Goal: Answer question/provide support

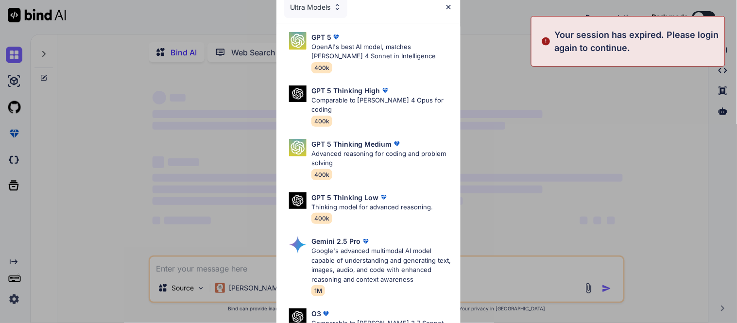
type textarea "x"
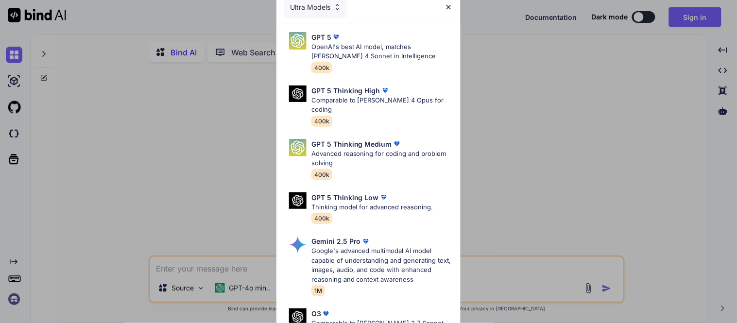
click at [322, 10] on div "Ultra Models" at bounding box center [315, 7] width 63 height 21
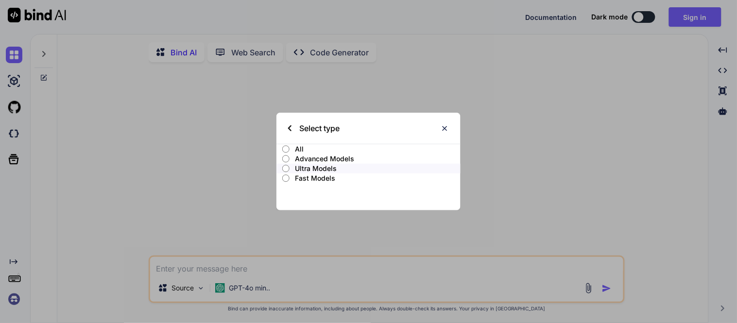
click at [320, 170] on p "Ultra Models" at bounding box center [378, 169] width 165 height 10
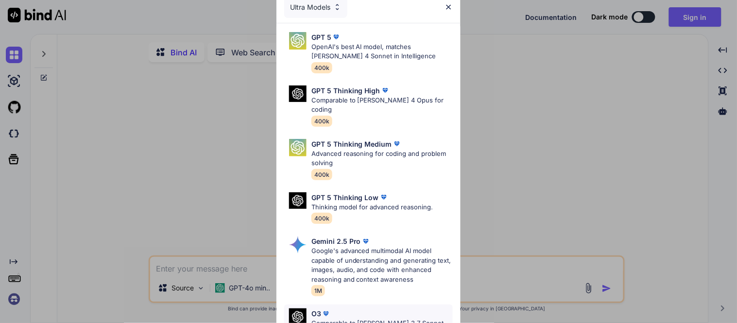
click at [380, 319] on p "Comparable to [PERSON_NAME] 3.7 Sonnet, superior intelligence" at bounding box center [382, 328] width 141 height 19
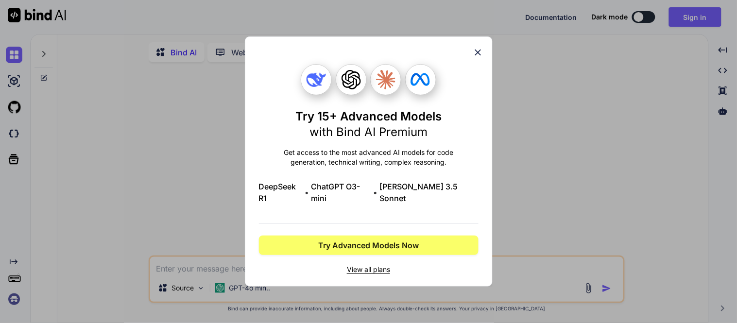
click at [482, 58] on icon at bounding box center [478, 52] width 11 height 11
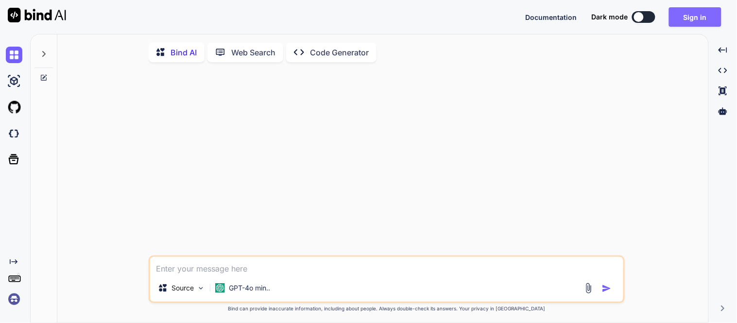
click at [688, 18] on button "Sign in" at bounding box center [695, 16] width 52 height 19
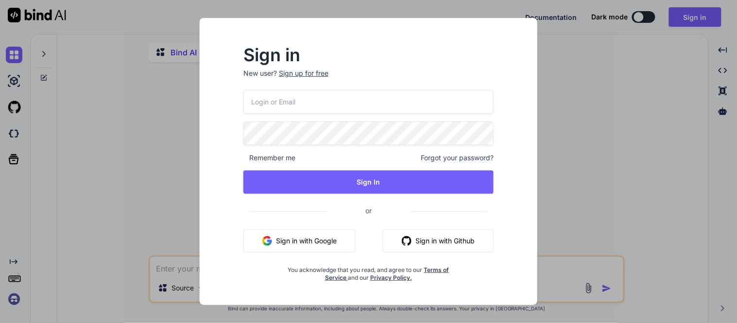
type input "[EMAIL_ADDRESS][DOMAIN_NAME]"
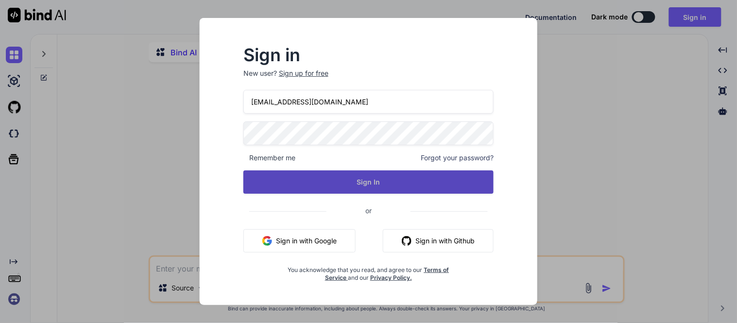
click at [348, 176] on button "Sign In" at bounding box center [369, 182] width 250 height 23
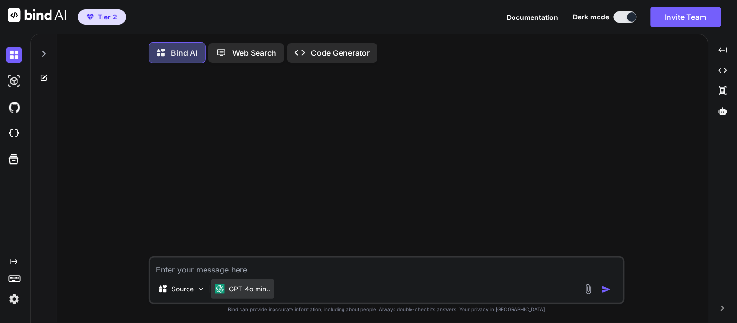
click at [242, 293] on p "GPT-4o min.." at bounding box center [249, 289] width 41 height 10
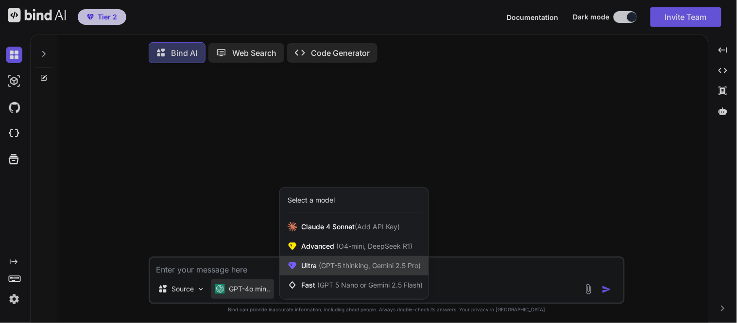
click at [305, 271] on span "Ultra (GPT-5 thinking, Gemini 2.5 Pro)" at bounding box center [361, 266] width 120 height 10
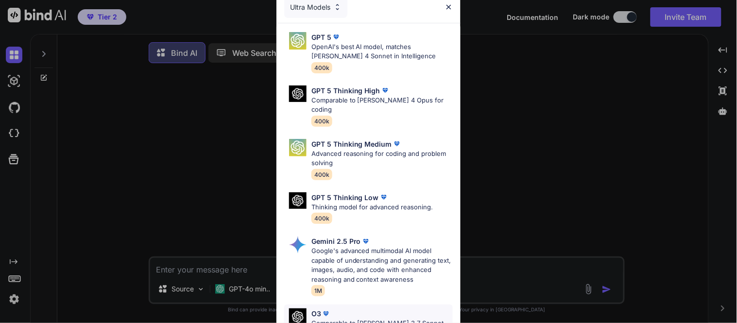
click at [365, 309] on div "O3" at bounding box center [382, 314] width 141 height 10
type textarea "x"
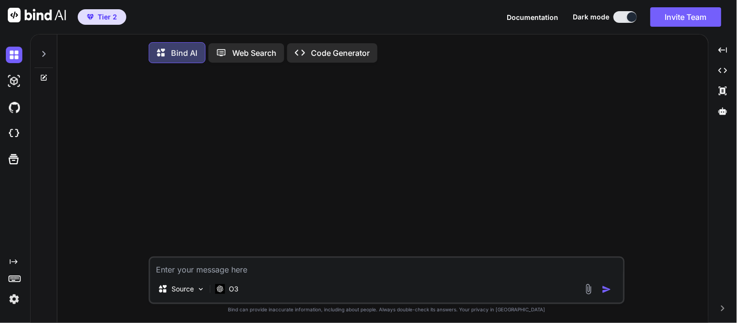
click at [299, 265] on textarea at bounding box center [386, 266] width 473 height 17
type textarea "p"
type textarea "x"
type textarea "pl"
type textarea "x"
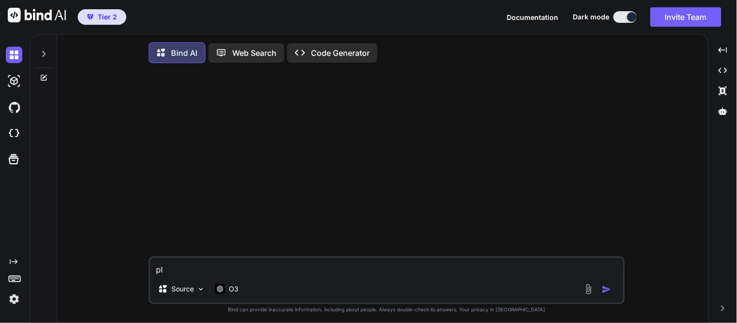
type textarea "ple"
type textarea "x"
type textarea "plea"
type textarea "x"
type textarea "pleas"
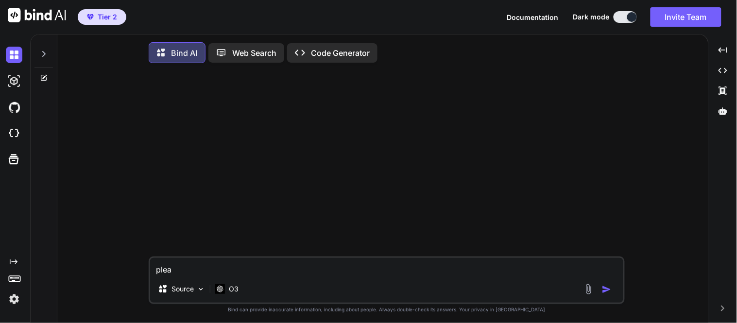
type textarea "x"
type textarea "please"
type textarea "x"
type textarea "please"
type textarea "x"
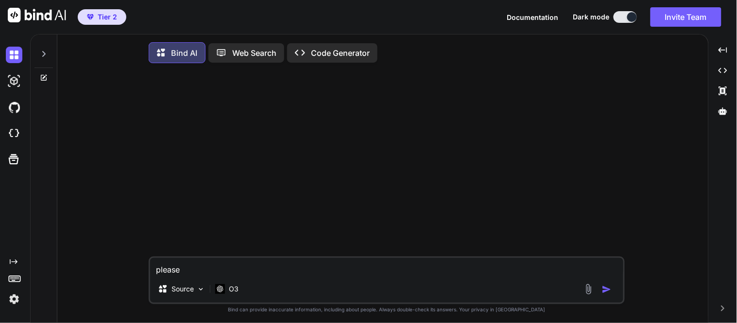
type textarea "please r"
type textarea "x"
type textarea "please re"
type textarea "x"
type textarea "please ref"
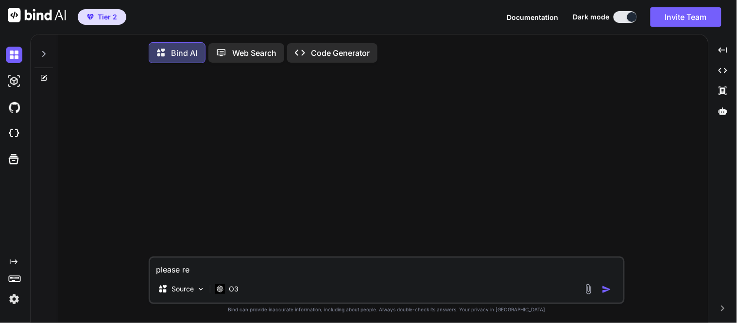
type textarea "x"
type textarea "please refi"
type textarea "x"
type textarea "please refin"
type textarea "x"
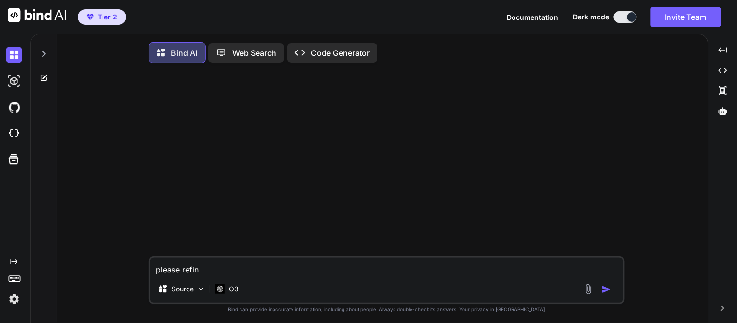
type textarea "please refine"
type textarea "x"
type textarea "please refine"
type textarea "x"
type textarea "please refine t"
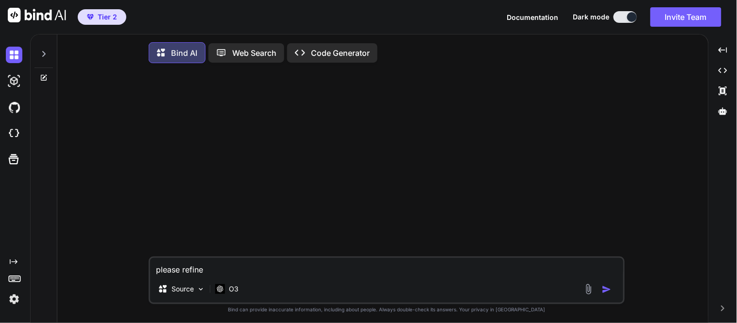
type textarea "x"
type textarea "please refine th"
type textarea "x"
type textarea "please refine thi"
type textarea "x"
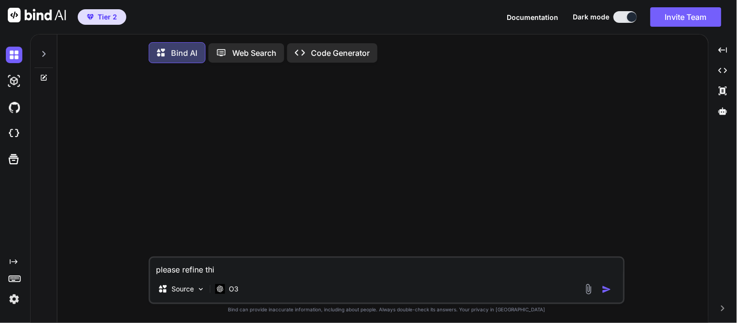
type textarea "please refine this"
type textarea "x"
type textarea "please refine this"
type textarea "x"
type textarea "please refine this c"
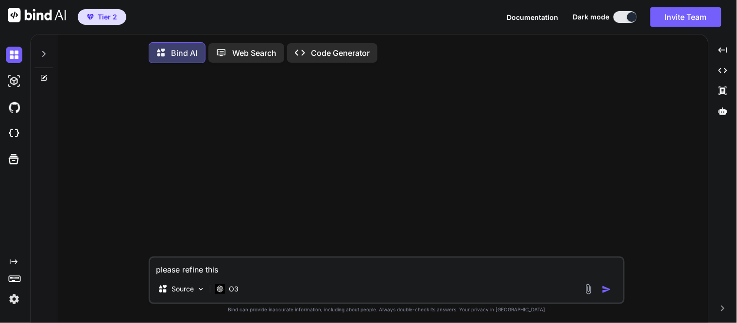
type textarea "x"
type textarea "please refine this co"
type textarea "x"
type textarea "please refine this cod"
type textarea "x"
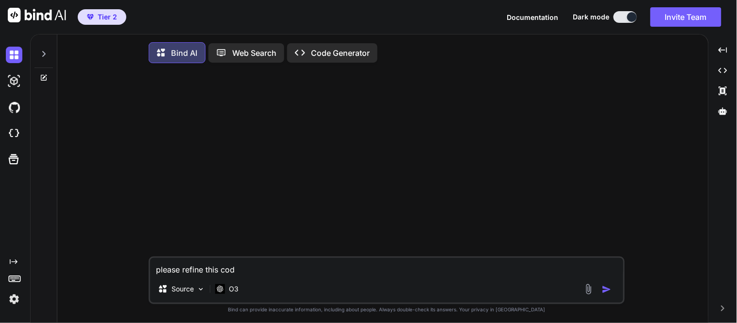
type textarea "please refine this code"
type textarea "x"
type textarea "please refine this code"
type textarea "x"
type textarea "please refine this code f"
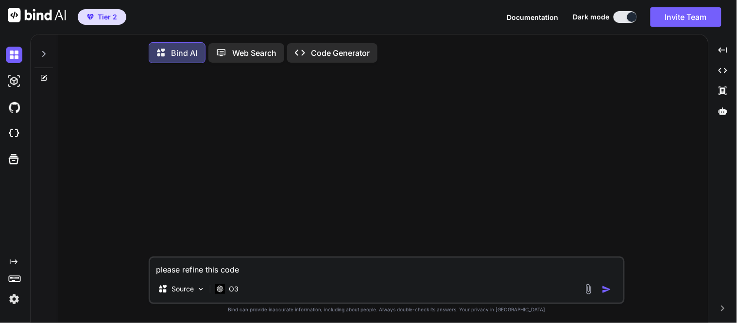
type textarea "x"
type textarea "please refine this code fo"
type textarea "x"
type textarea "please refine this code for"
type textarea "x"
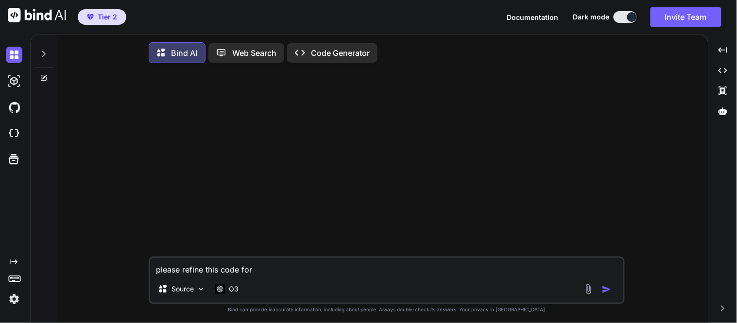
type textarea "please refine this code for"
type textarea "x"
type textarea "please refine this code for p"
type textarea "x"
type textarea "please refine this code for pe"
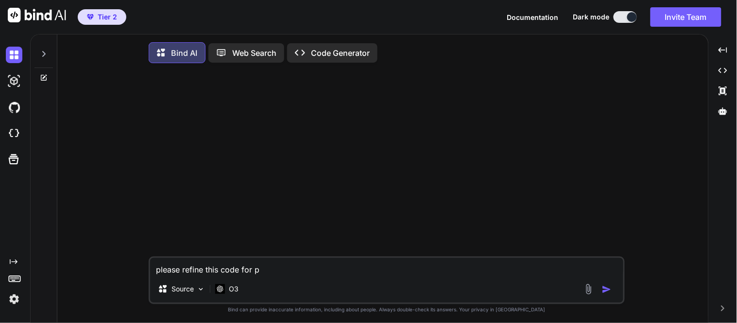
type textarea "x"
type textarea "please refine this code for per"
type textarea "x"
type textarea "please refine this code for perf"
type textarea "x"
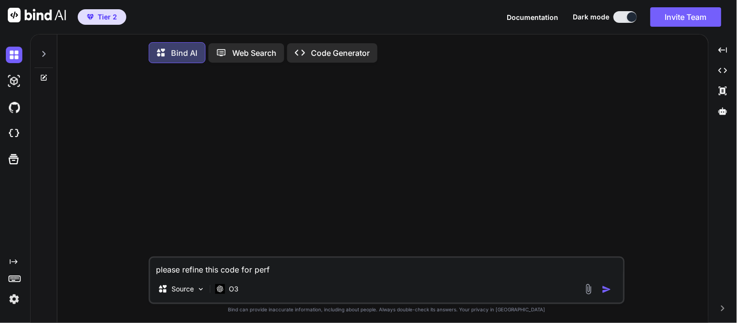
type textarea "please refine this code for perfo"
type textarea "x"
type textarea "please refine this code for perfor"
type textarea "x"
type textarea "please refine this code for perfora"
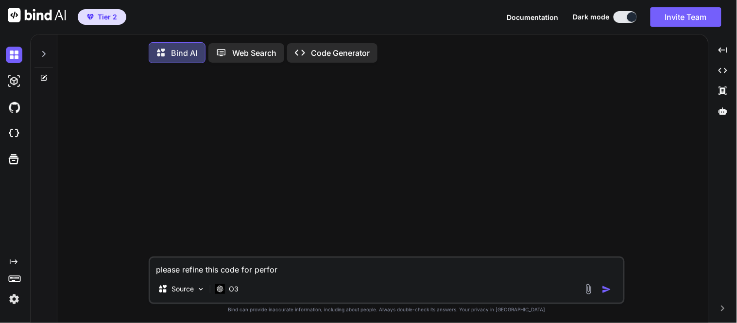
type textarea "x"
type textarea "please refine this code for perforam"
type textarea "x"
type textarea "please refine this code for perfora"
type textarea "x"
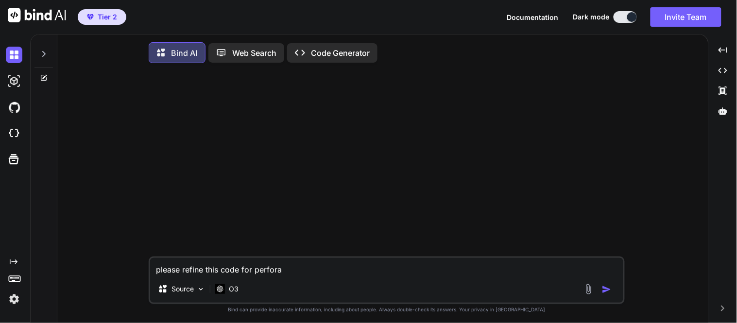
type textarea "please refine this code for perfor"
type textarea "x"
type textarea "please refine this code for perform"
type textarea "x"
type textarea "please refine this code for performa"
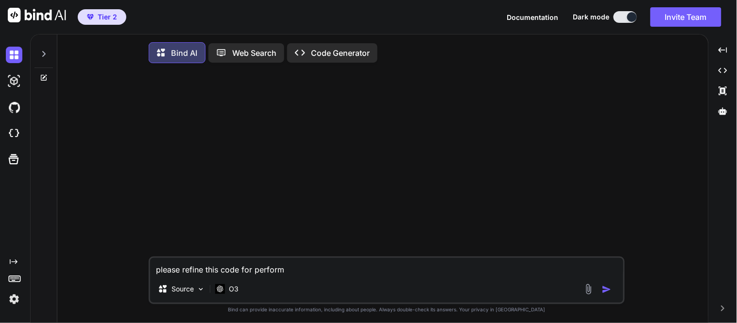
type textarea "x"
type textarea "please refine this code for performan"
type textarea "x"
type textarea "please refine this code for performanc"
type textarea "x"
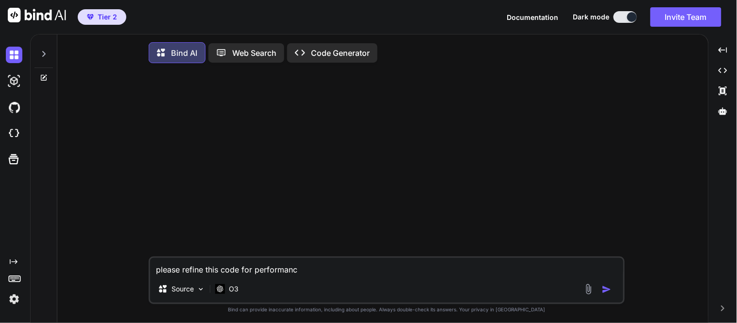
type textarea "please refine this code for performance"
type textarea "x"
type textarea "please refine this code for performance"
type textarea "x"
type textarea "please refine this code for performance a"
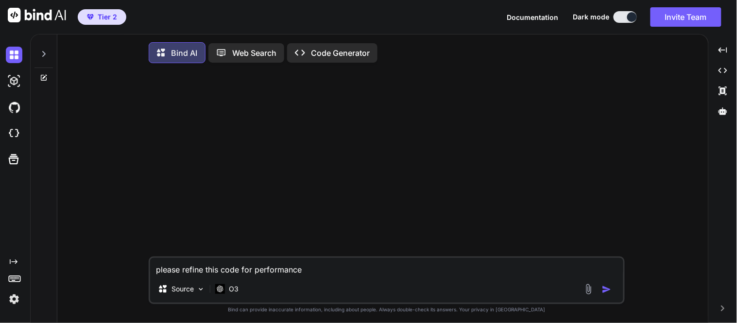
type textarea "x"
type textarea "please refine this code for performance an"
type textarea "x"
type textarea "please refine this code for performance and"
type textarea "x"
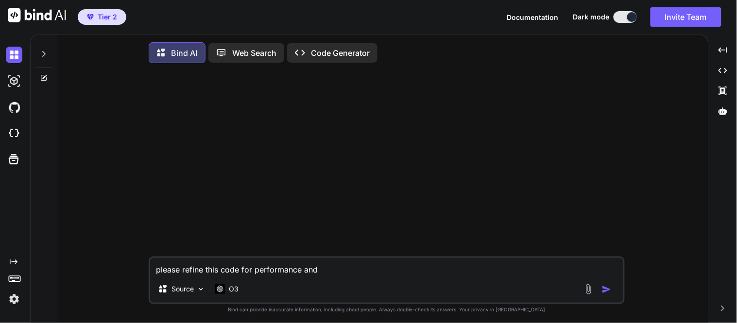
type textarea "please refine this code for performance and"
type textarea "x"
type textarea "please refine this code for performance and s"
type textarea "x"
type textarea "please refine this code for performance and su"
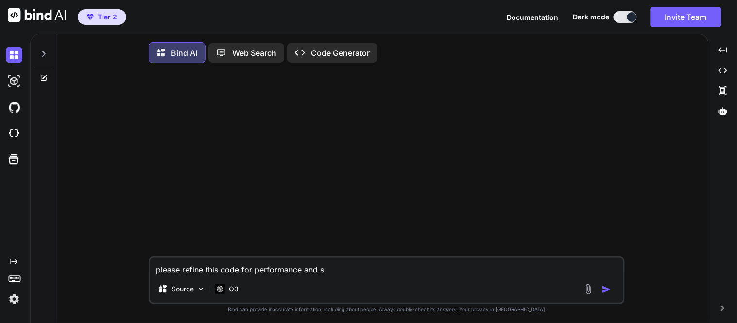
type textarea "x"
type textarea "please refine this code for performance and sug"
type textarea "x"
type textarea "please refine this code for performance and [PERSON_NAME]"
type textarea "x"
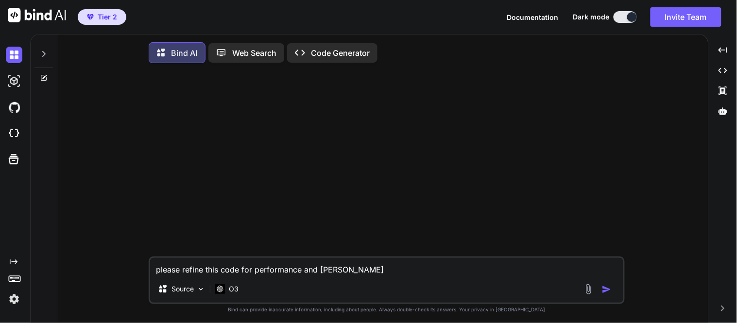
type textarea "please refine this code for performance and sugge"
type textarea "x"
type textarea "please refine this code for performance and sugges"
type textarea "x"
type textarea "please refine this code for performance and suggest"
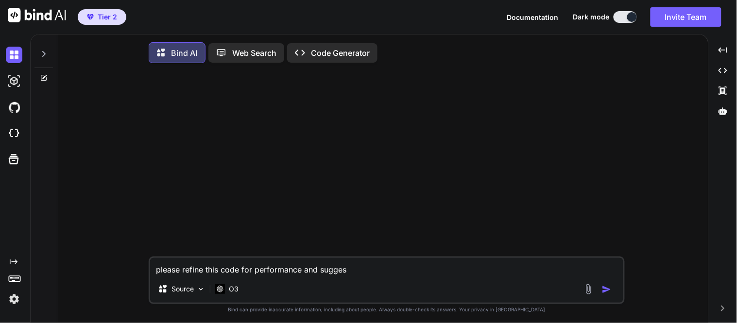
type textarea "x"
type textarea "please refine this code for performance and suggest"
type textarea "x"
type textarea "please refine this code for performance and suggest w"
type textarea "x"
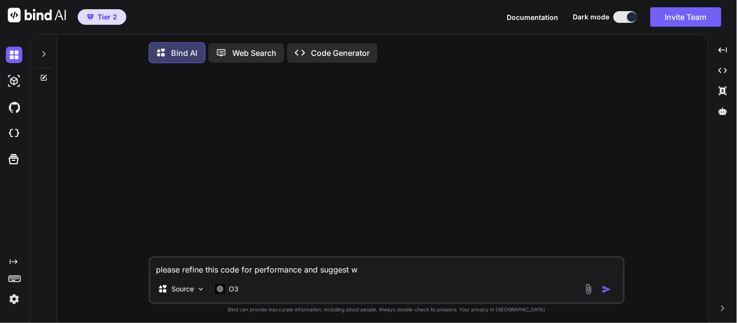
type textarea "please refine this code for performance and suggest wa"
type textarea "x"
type textarea "please refine this code for performance and suggest wat"
type textarea "x"
type textarea "please refine this code for performance and suggest wat"
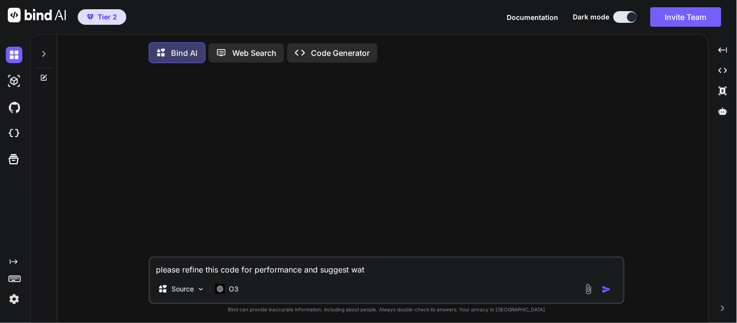
type textarea "x"
type textarea "please refine this code for performance and suggest wat s"
type textarea "x"
type textarea "please refine this code for performance and suggest wat st"
type textarea "x"
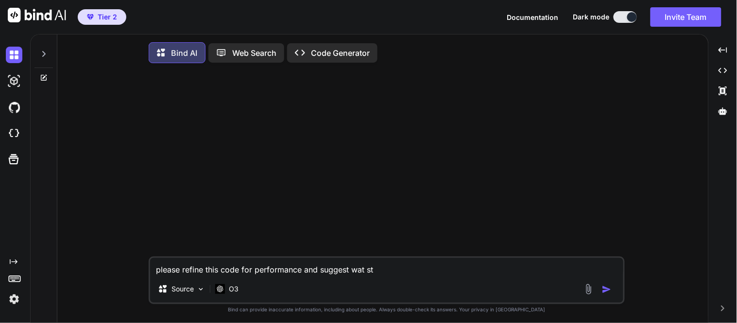
type textarea "please refine this code for performance and suggest wat ste"
type textarea "x"
type textarea "please refine this code for performance and suggest wat step"
type textarea "x"
type textarea "please refine this code for performance and suggest wat steps"
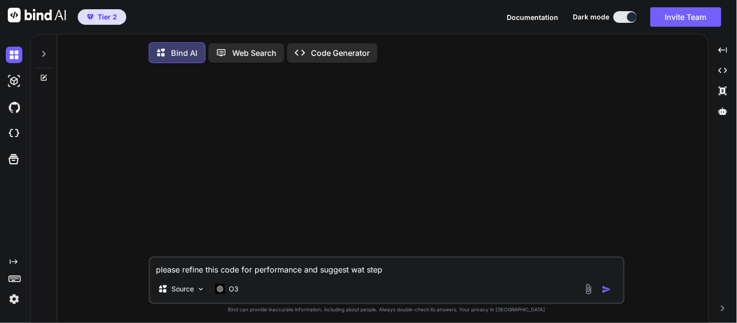
type textarea "x"
type textarea "please refine this code for performance and suggest wat steps"
type textarea "x"
type textarea "please refine this code for performance and suggest wat steps v"
type textarea "x"
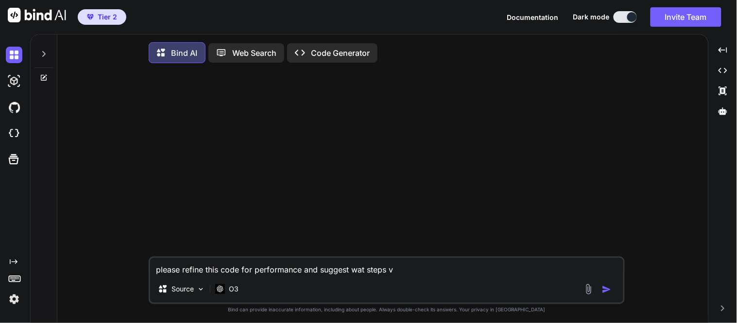
type textarea "please refine this code for performance and suggest wat steps"
type textarea "x"
type textarea "please refine this code for performance and suggest wat steps c"
type textarea "x"
type textarea "please refine this code for performance and suggest wat steps ca"
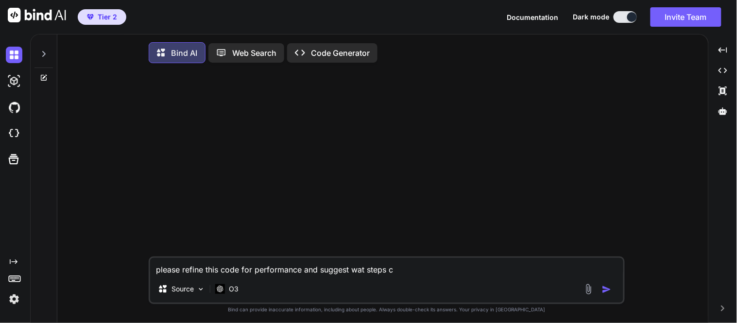
type textarea "x"
type textarea "please refine this code for performance and suggest wat steps can"
type textarea "x"
type textarea "please refine this code for performance and suggest wat steps can"
type textarea "x"
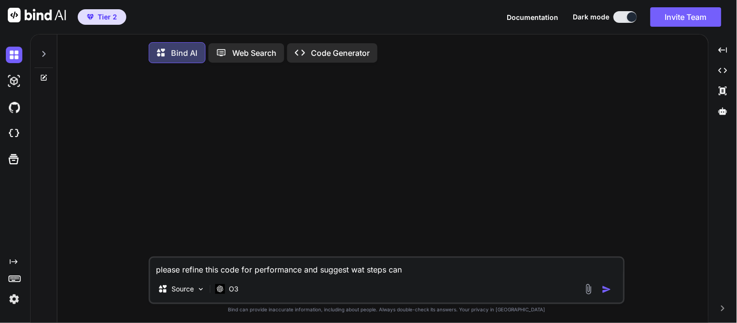
type textarea "please refine this code for performance and suggest wat steps can b"
type textarea "x"
type textarea "please refine this code for performance and suggest wat steps can be"
type textarea "x"
type textarea "please refine this code for performance and suggest wat steps can be"
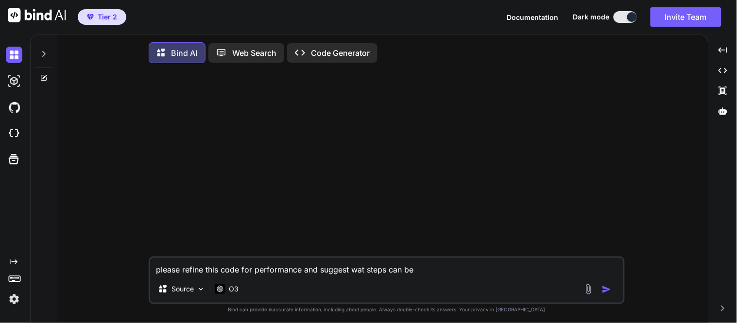
type textarea "x"
type textarea "please refine this code for performance and suggest wat steps can be c"
type textarea "x"
type textarea "please refine this code for performance and suggest wat steps can be co"
type textarea "x"
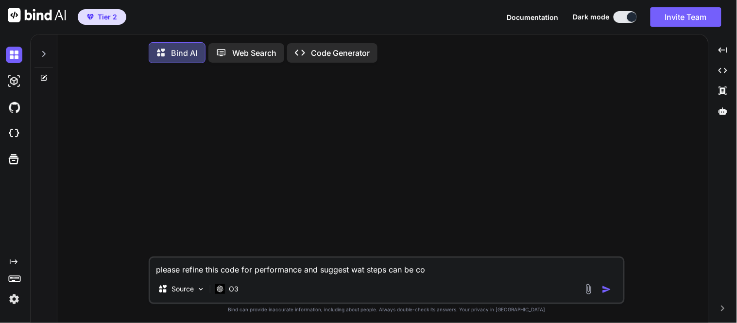
type textarea "please refine this code for performance and suggest wat steps can be con"
type textarea "x"
type textarea "please refine this code for performance and suggest wat steps can be cons"
type textarea "x"
type textarea "please refine this code for performance and suggest wat steps can be consi"
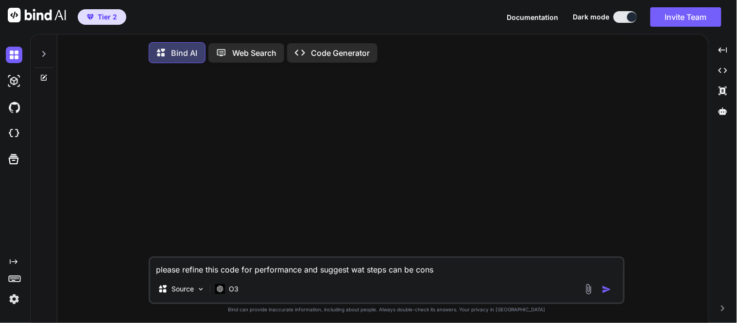
type textarea "x"
type textarea "please refine this code for performance and suggest wat steps can be consid"
type textarea "x"
type textarea "please refine this code for performance and suggest wat steps can be conside"
type textarea "x"
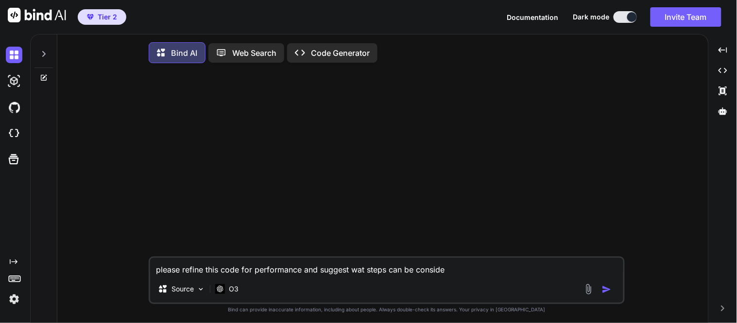
type textarea "please refine this code for performance and suggest wat steps can be consider"
type textarea "x"
type textarea "please refine this code for performance and suggest wat steps can be considere"
type textarea "x"
type textarea "please refine this code for performance and suggest wat steps can be considered"
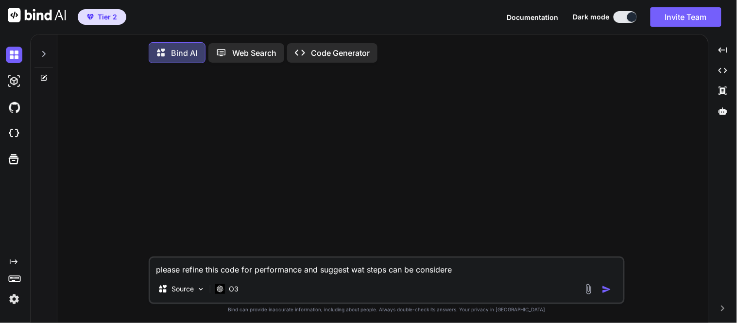
type textarea "x"
type textarea "please refine this code for performance and suggest wat steps can be considered"
type textarea "x"
type textarea "please refine this code for performance and suggest wat steps can be considered…"
type textarea "x"
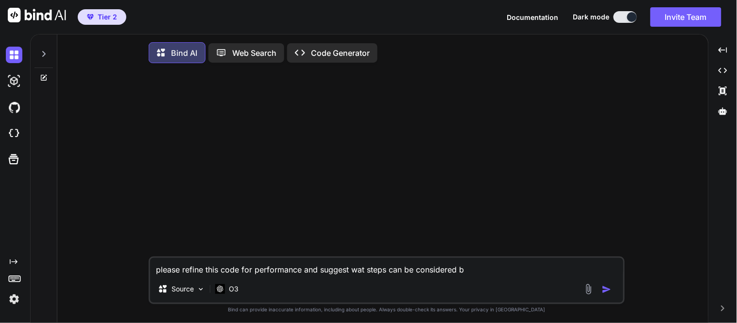
type textarea "please refine this code for performance and suggest wat steps can be considered…"
type textarea "x"
type textarea "please refine this code for performance and suggest wat steps can be considered…"
type textarea "x"
type textarea "please refine this code for performance and suggest wat steps can be considered…"
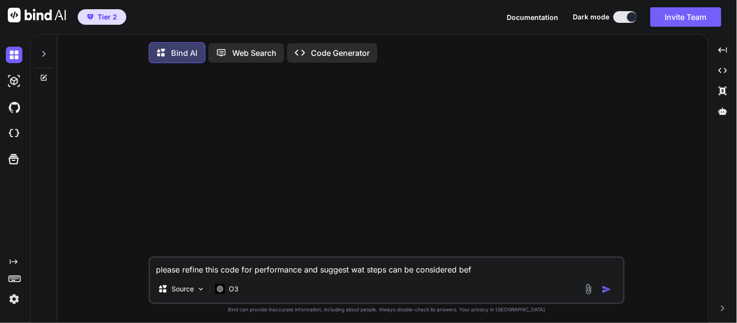
type textarea "x"
type textarea "please refine this code for performance and suggest wat steps can be considered…"
type textarea "x"
type textarea "please refine this code for performance and suggest wat steps can be considered…"
type textarea "x"
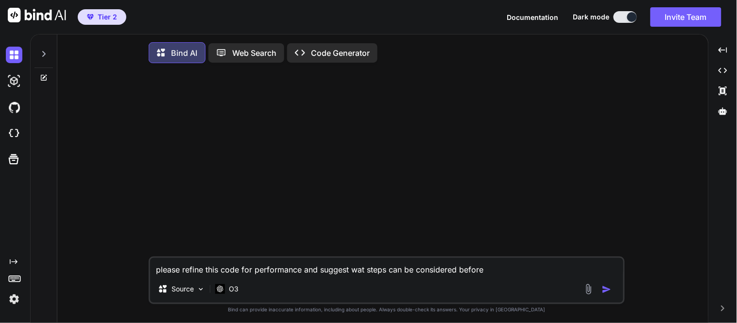
type textarea "please refine this code for performance and suggest wat steps can be considered…"
type textarea "x"
type textarea "please refine this code for performance and suggest wat steps can be considered…"
type textarea "x"
type textarea "please refine this code for performance and suggest wat steps can be considered…"
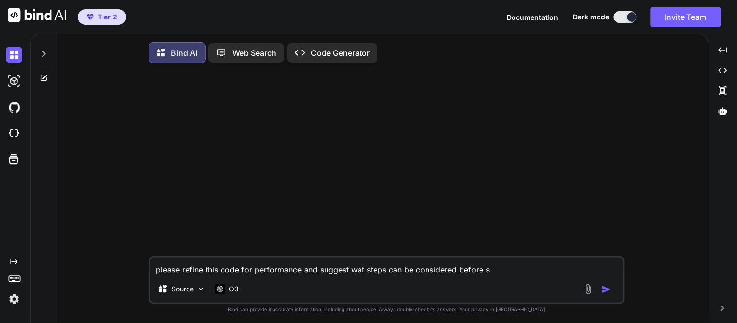
type textarea "x"
type textarea "please refine this code for performance and suggest wat steps can be considered…"
type textarea "x"
type textarea "please refine this code for performance and suggest wat steps can be considered…"
type textarea "x"
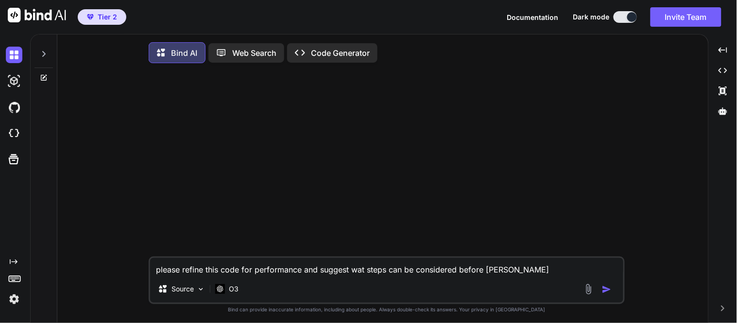
type textarea "please refine this code for performance and suggest wat steps can be considered…"
type textarea "x"
type textarea "please refine this code for performance and suggest wat steps can be considered…"
paste textarea "loremi do sitame con adipis el seddoe temp incidi utlabo et do magn aliquaenim …"
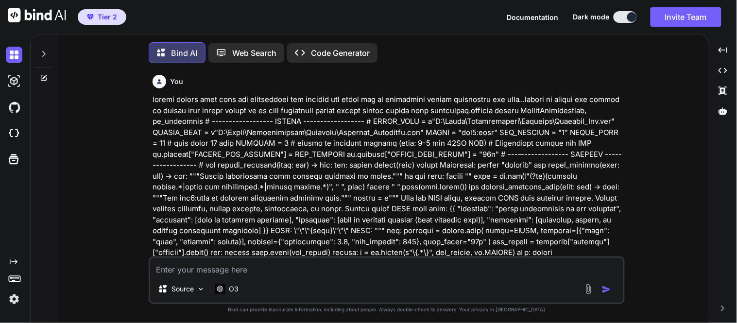
scroll to position [5, 0]
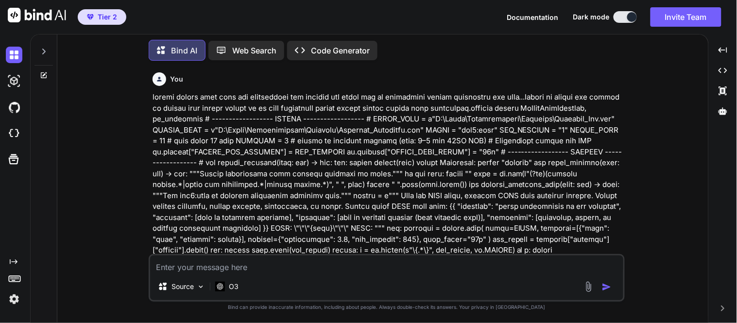
click at [312, 201] on p at bounding box center [388, 278] width 470 height 372
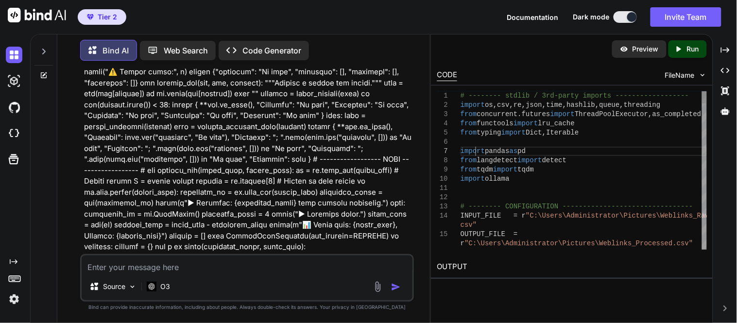
scroll to position [0, 0]
click at [261, 179] on p at bounding box center [248, 77] width 328 height 547
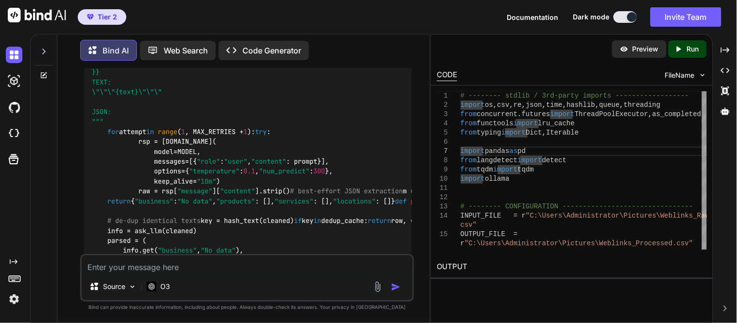
scroll to position [1411, 0]
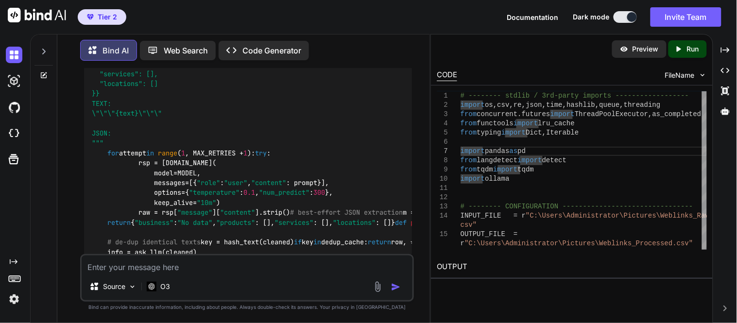
click at [235, 266] on textarea at bounding box center [247, 264] width 331 height 17
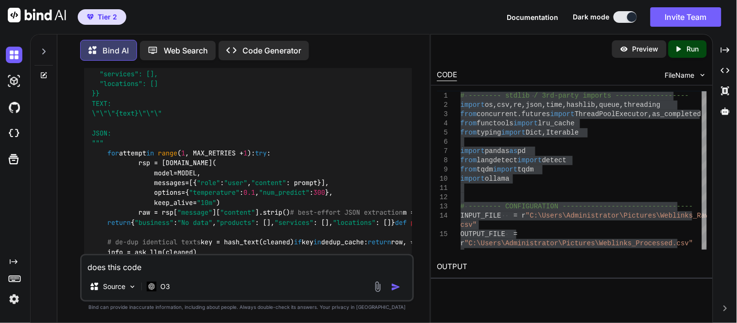
click at [248, 264] on textarea "does this code" at bounding box center [247, 264] width 331 height 17
paste textarea "▶ Starting fresh Traceback (most recent call last): File "C:\Users\Administrato…"
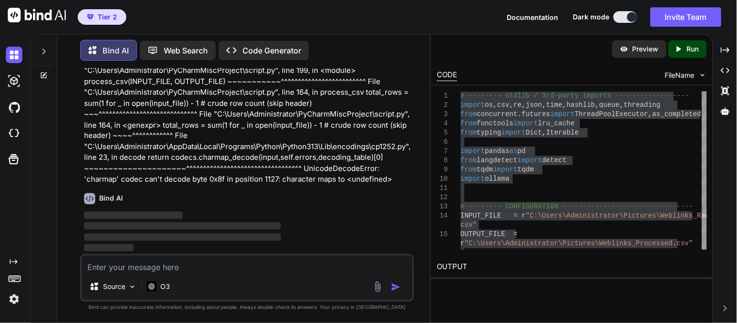
scroll to position [3611, 0]
click at [224, 184] on p at bounding box center [248, 119] width 328 height 131
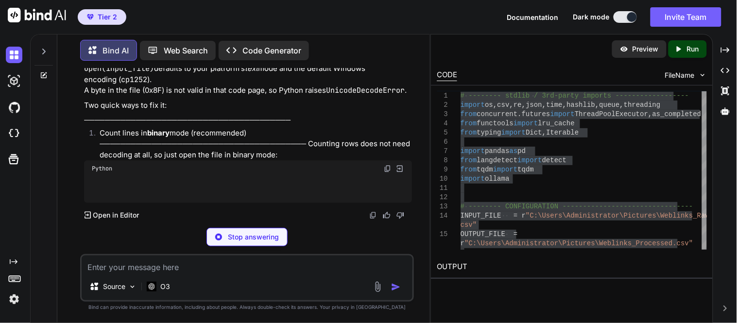
scroll to position [3669, 0]
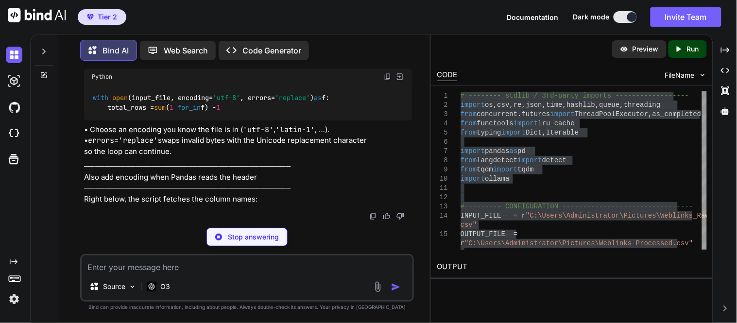
drag, startPoint x: 178, startPoint y: 211, endPoint x: 179, endPoint y: 202, distance: 9.3
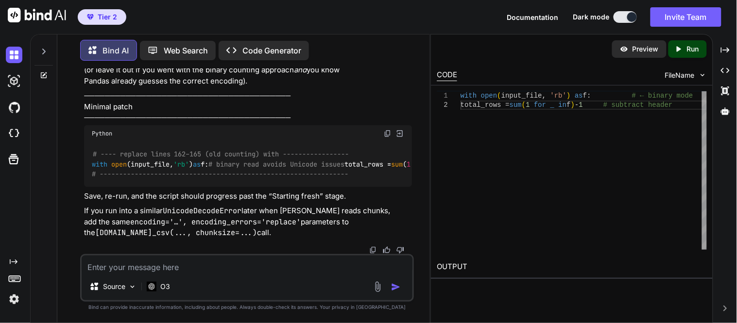
scroll to position [4381, 0]
click at [160, 269] on textarea at bounding box center [247, 264] width 331 height 17
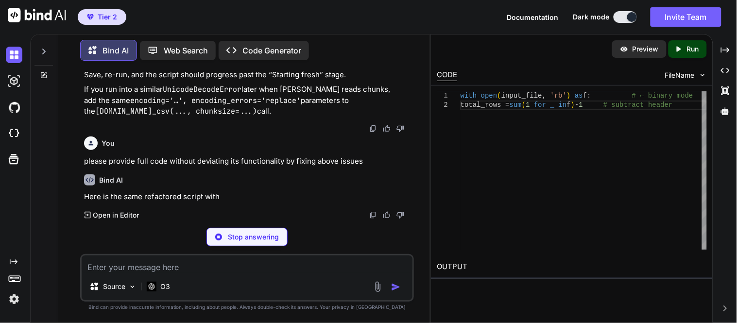
scroll to position [4484, 0]
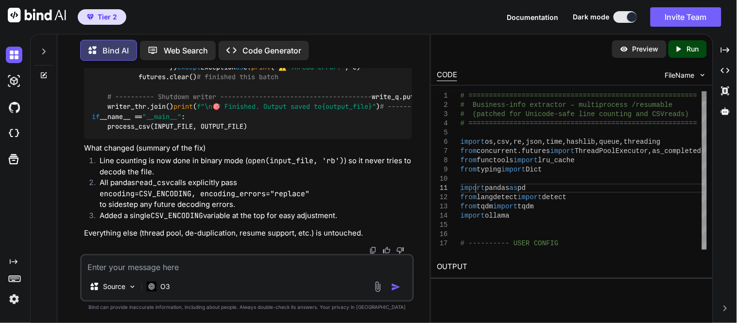
scroll to position [0, 0]
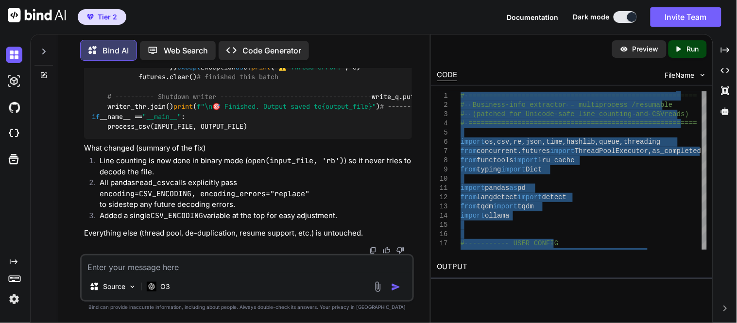
click at [221, 174] on li "Line counting is now done in binary mode ( open(input_file, 'rb') ) so it never…" at bounding box center [252, 167] width 320 height 22
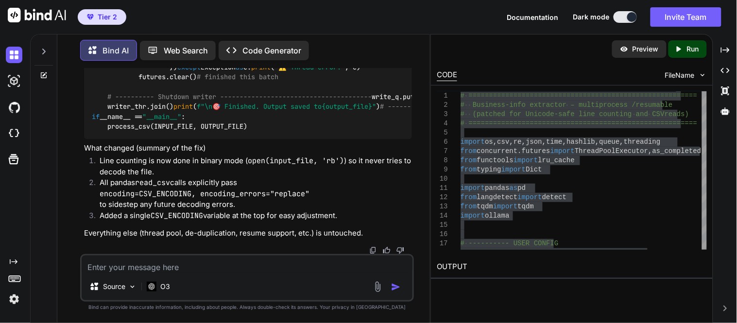
click at [142, 203] on li "All pandas read_csv calls explicitly pass encoding=CSV_ENCODING, encoding_error…" at bounding box center [252, 193] width 320 height 33
click at [208, 218] on li "Added a single CSV_ENCODING variable at the top for easy adjustment." at bounding box center [252, 217] width 320 height 14
click at [303, 234] on p "Everything else (thread pool, de-duplication, resume support, etc.) is untouche…" at bounding box center [248, 233] width 328 height 11
click at [213, 203] on li "All pandas read_csv calls explicitly pass encoding=CSV_ENCODING, encoding_error…" at bounding box center [252, 193] width 320 height 33
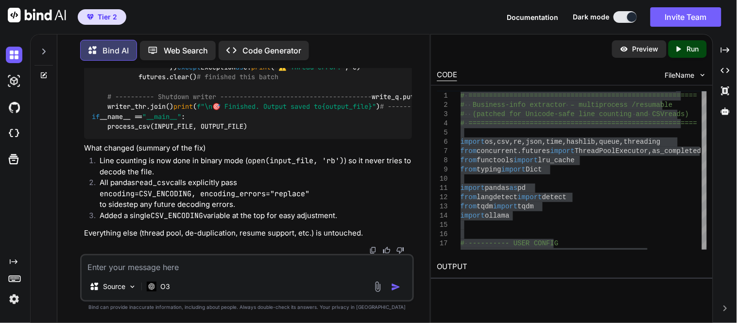
scroll to position [4959, 0]
click at [217, 274] on div "Source O3" at bounding box center [247, 278] width 334 height 48
click at [228, 269] on textarea at bounding box center [247, 264] width 331 height 17
click at [228, 269] on textarea "Actually the code has to show the stages of its functioning the" at bounding box center [247, 264] width 331 height 17
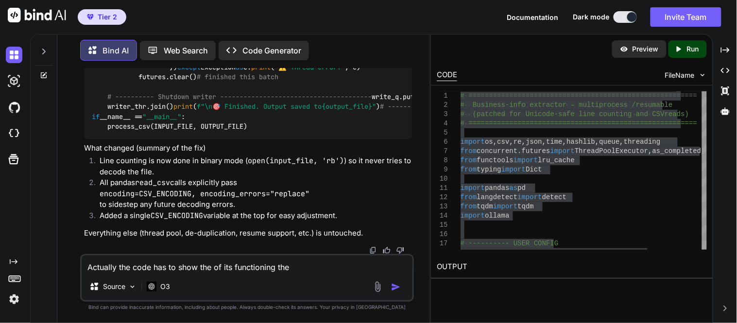
click at [301, 261] on textarea "Actually the code has to show the of its functioning the" at bounding box center [247, 264] width 331 height 17
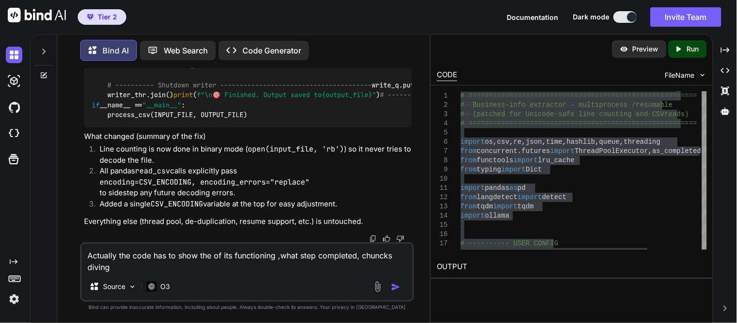
click at [367, 255] on textarea "Actually the code has to show the of its functioning ,what step completed, chun…" at bounding box center [247, 258] width 331 height 29
click at [182, 268] on textarea "Actually the code has to show the of its functioning ,what step completed, chun…" at bounding box center [247, 258] width 331 height 29
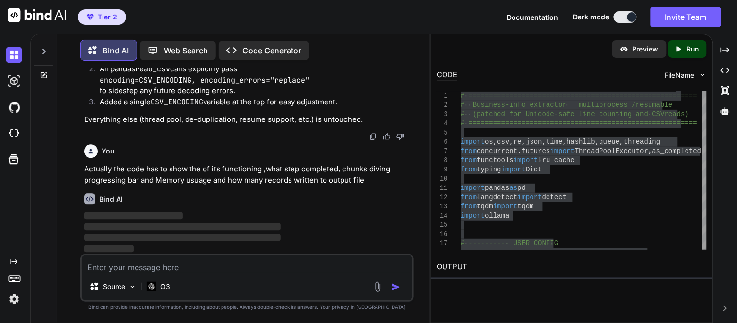
scroll to position [6973, 0]
click at [206, 274] on div "Source O3" at bounding box center [247, 278] width 334 height 48
click at [237, 195] on div "Bind AI" at bounding box center [248, 198] width 328 height 11
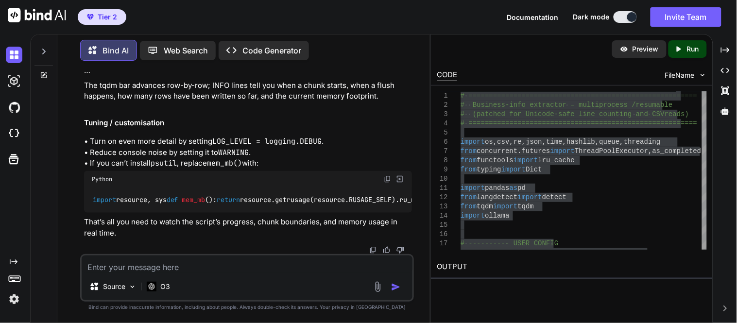
scroll to position [9494, 0]
click at [142, 266] on textarea at bounding box center [247, 264] width 331 height 17
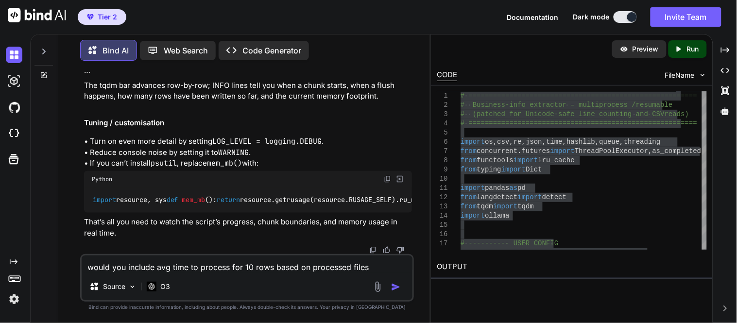
click at [158, 269] on textarea "would you include avg time to process for 10 rows based on processed files" at bounding box center [247, 264] width 331 height 17
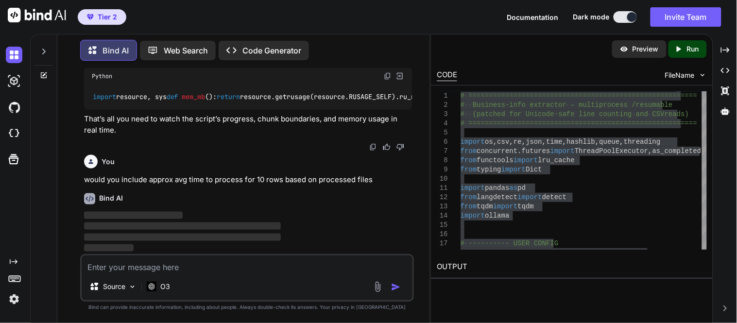
scroll to position [9834, 0]
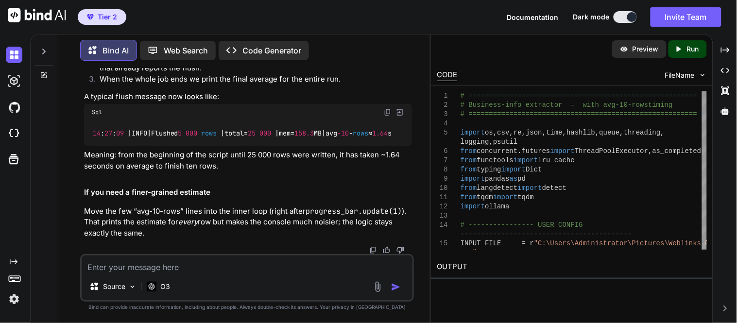
scroll to position [11032, 0]
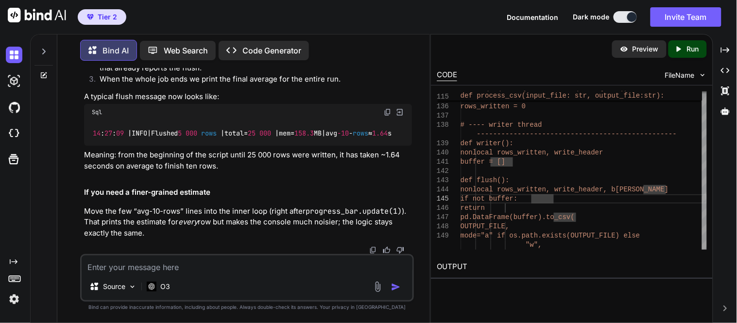
click at [271, 263] on textarea at bounding box center [247, 264] width 331 height 17
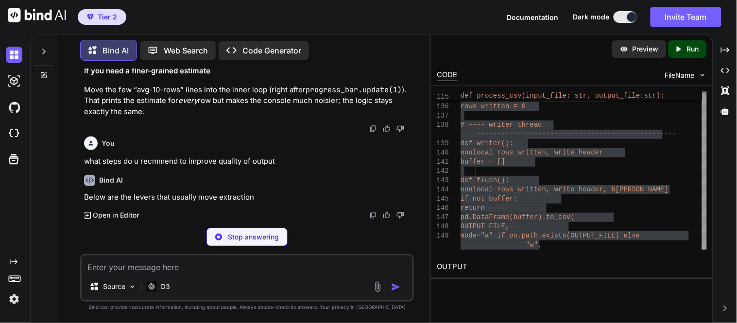
scroll to position [12441, 0]
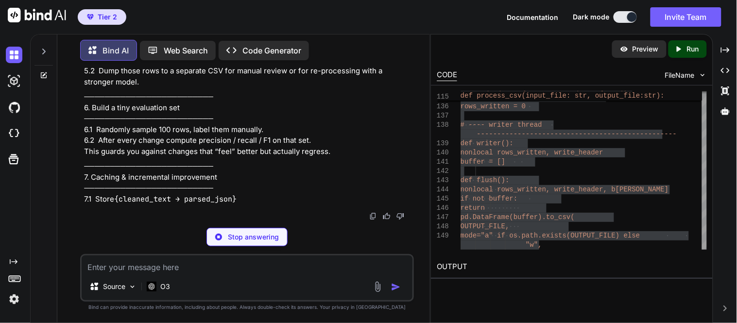
scroll to position [12722, 0]
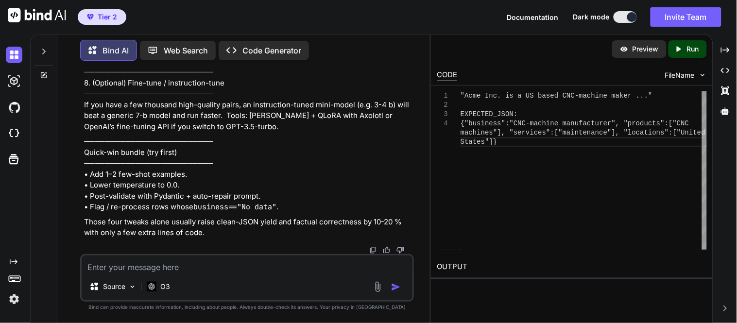
drag, startPoint x: 261, startPoint y: 179, endPoint x: 214, endPoint y: 179, distance: 47.1
copy p "Phi-3-medium"
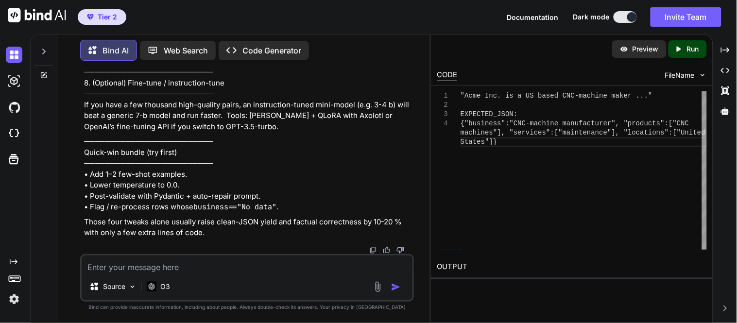
click at [254, 270] on textarea at bounding box center [247, 264] width 331 height 17
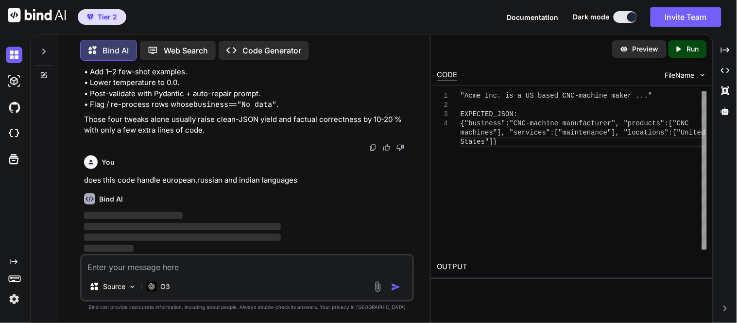
scroll to position [13600, 0]
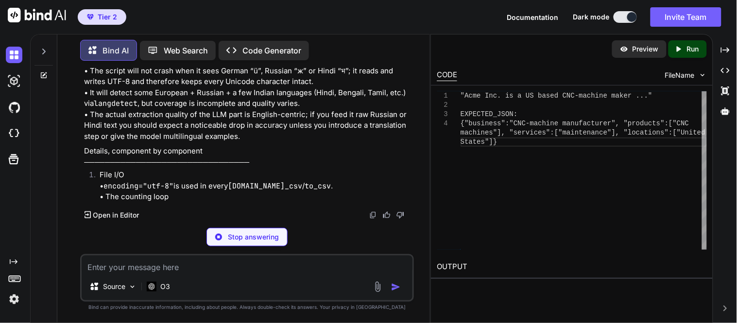
click at [203, 30] on p "does this code handle european,russian and indian languages" at bounding box center [248, 24] width 328 height 11
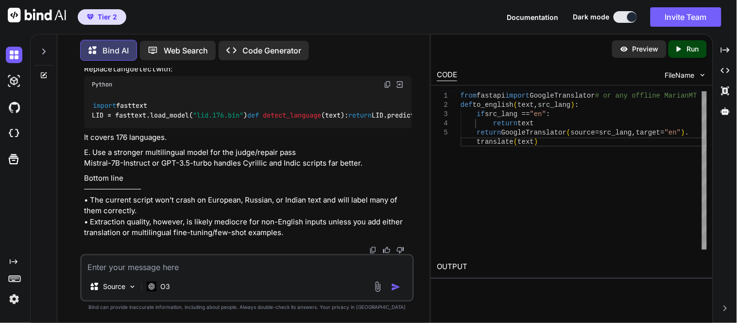
scroll to position [14572, 0]
click at [138, 121] on code "import fasttext LID = fasttext.load_model( "lid.176.bin" ) def detect_language …" at bounding box center [343, 111] width 502 height 20
copy code "fasttext"
click at [376, 128] on div "import fasttext LID = fasttext.load_model( "lid.176.bin" ) def detect_language …" at bounding box center [248, 110] width 328 height 35
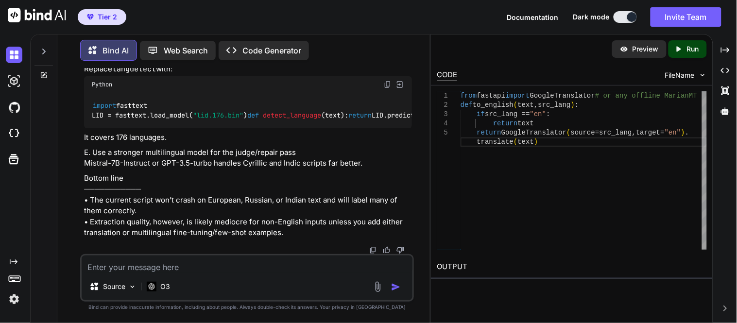
click at [282, 121] on code "import fasttext LID = fasttext.load_model( "lid.176.bin" ) def detect_language …" at bounding box center [343, 111] width 502 height 20
click at [156, 268] on textarea at bounding box center [247, 264] width 331 height 17
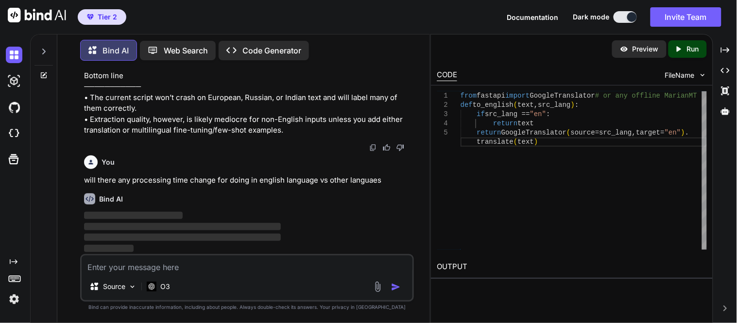
scroll to position [14765, 0]
click at [204, 186] on div "Bind AI ‌ ‌ ‌ ‌" at bounding box center [248, 220] width 328 height 69
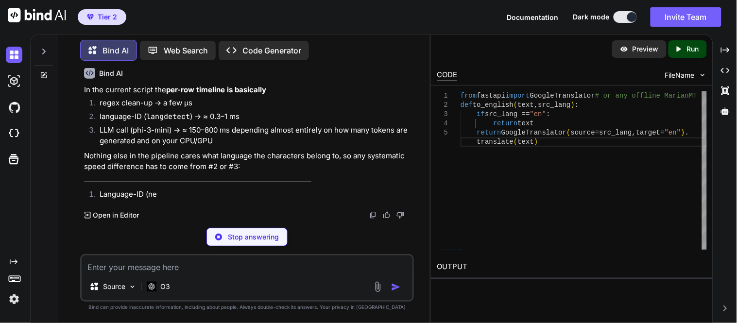
click at [200, 94] on strong "per-row timeline is basically" at bounding box center [216, 89] width 100 height 9
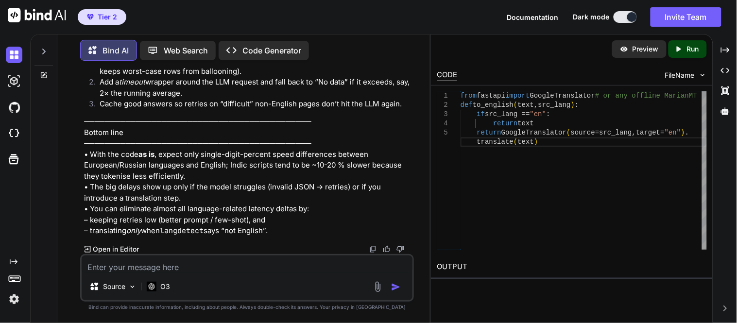
scroll to position [15712, 0]
click at [171, 270] on textarea at bounding box center [247, 264] width 331 height 17
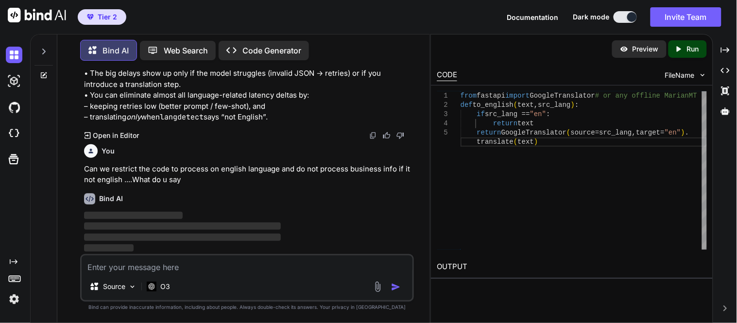
scroll to position [15826, 0]
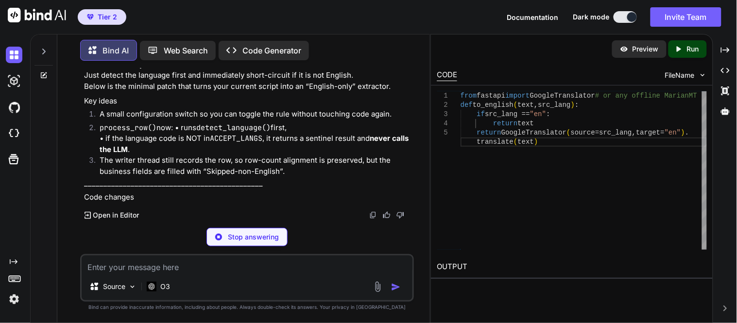
click at [164, 92] on p "Yes – that is easy to enforce. Just detect the language first and immediately s…" at bounding box center [248, 75] width 328 height 33
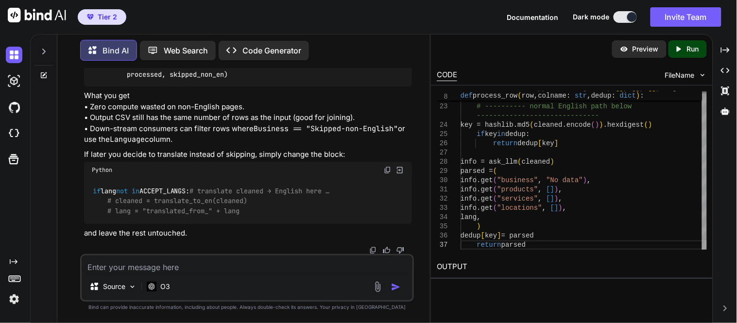
scroll to position [16582, 0]
click at [128, 266] on textarea at bounding box center [247, 264] width 331 height 17
click at [127, 268] on textarea "Instead of skipped for Non english can it add its actual language name" at bounding box center [247, 264] width 331 height 17
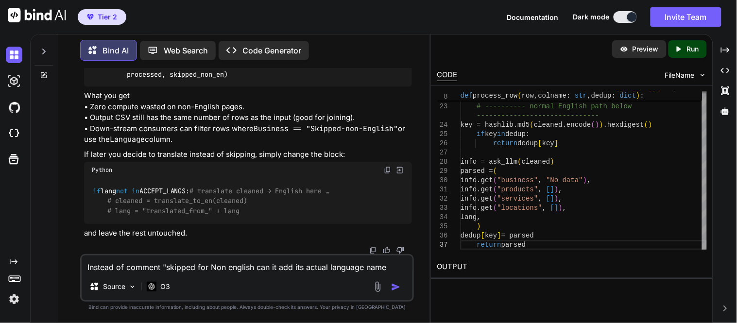
click at [254, 268] on textarea "Instead of comment "skipped for Non english can it add its actual language name" at bounding box center [247, 264] width 331 height 17
click at [400, 268] on textarea "Instead of comment "skipped for Non english" - can it add its actual language n…" at bounding box center [247, 264] width 331 height 17
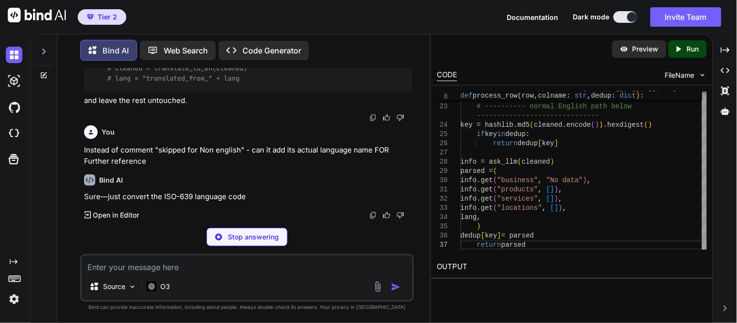
scroll to position [16803, 0]
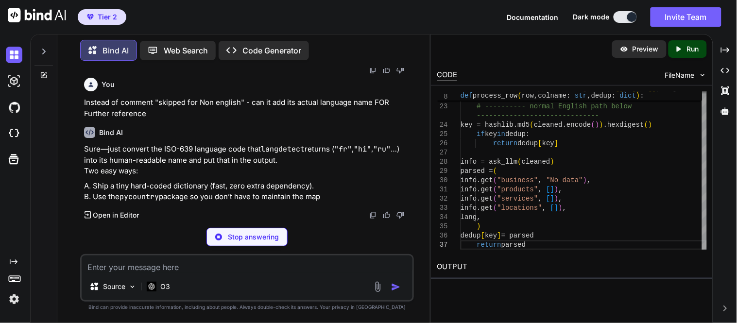
click at [233, 35] on span "# lang = "translated_from_" + lang" at bounding box center [173, 30] width 132 height 9
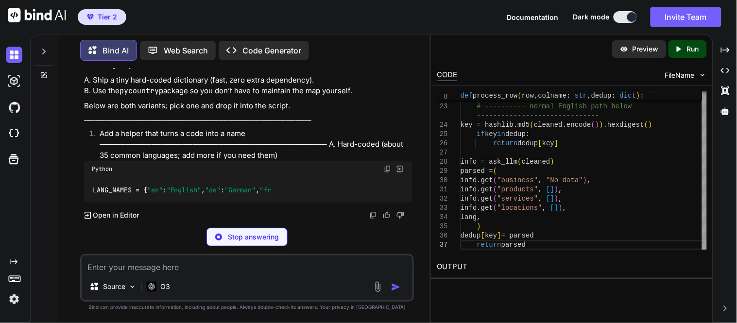
click at [217, 71] on p "Sure—just convert the ISO-639 language code that langdetect returns ( "fr" , "h…" at bounding box center [248, 54] width 328 height 33
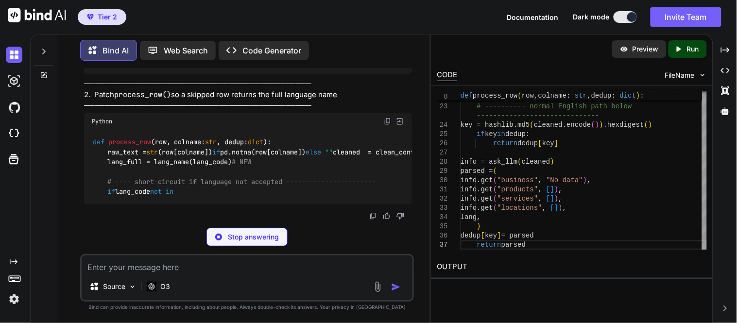
scroll to position [17473, 0]
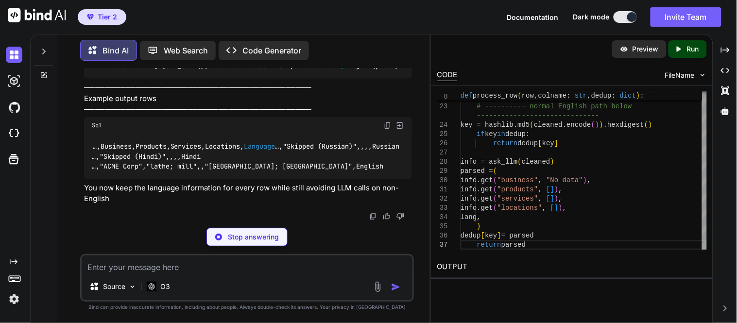
drag, startPoint x: 177, startPoint y: 132, endPoint x: 91, endPoint y: 128, distance: 86.1
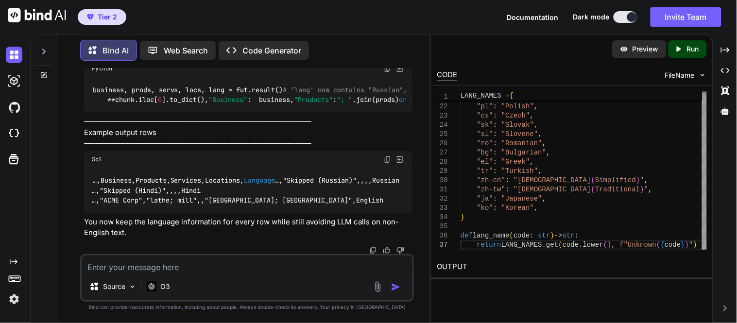
copy code "pip install pycountry"
click at [183, 269] on textarea at bounding box center [247, 264] width 331 height 17
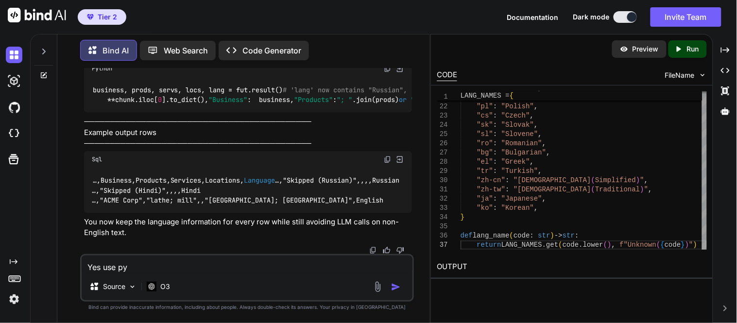
copy code "pycountry"
drag, startPoint x: 227, startPoint y: 104, endPoint x: 152, endPoint y: 104, distance: 75.3
copy code "pycountry.languages"
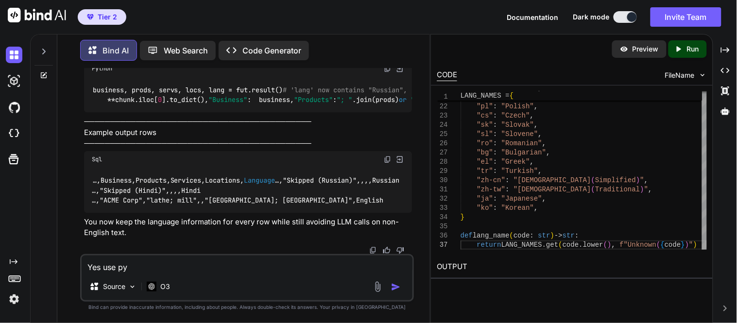
click at [198, 271] on textarea "Yes use py" at bounding box center [247, 264] width 331 height 17
paste textarea "pycountry.languages"
click at [248, 261] on textarea "Yes use pycountry.languages in the code" at bounding box center [247, 264] width 331 height 17
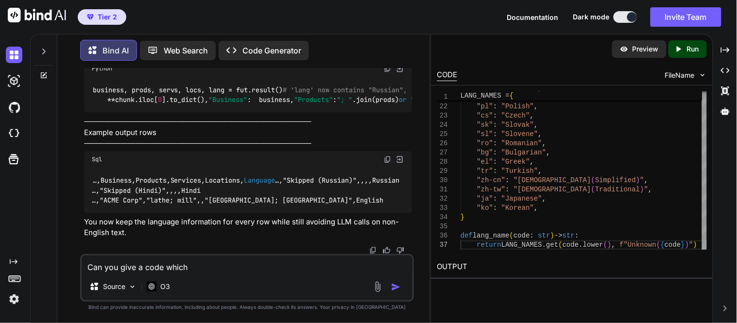
click at [201, 265] on textarea "Can you give a code which" at bounding box center [247, 264] width 331 height 17
paste textarea "pycountry.languages"
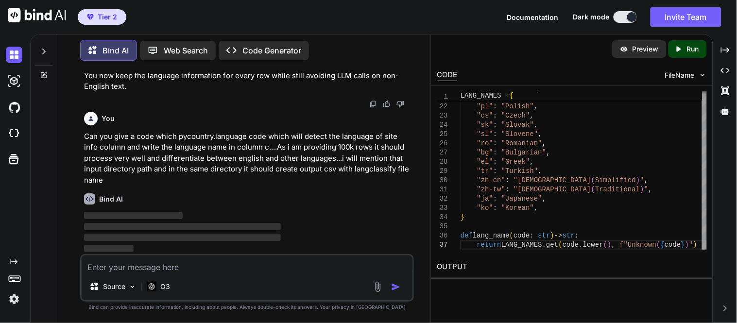
scroll to position [18321, 0]
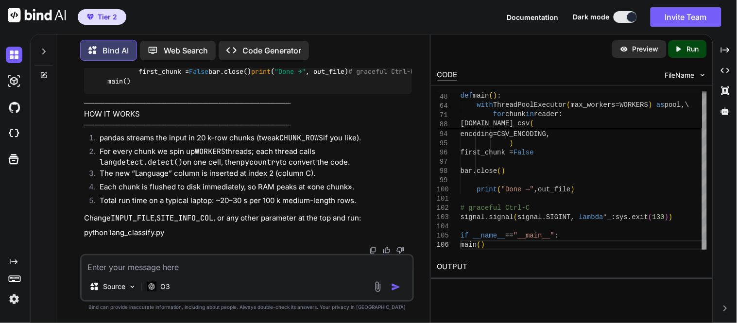
drag, startPoint x: 239, startPoint y: 153, endPoint x: 75, endPoint y: 154, distance: 163.8
click at [75, 154] on div "You Bind AI Below is a two–part answer. PART A – “What to think about first” li…" at bounding box center [247, 196] width 365 height 254
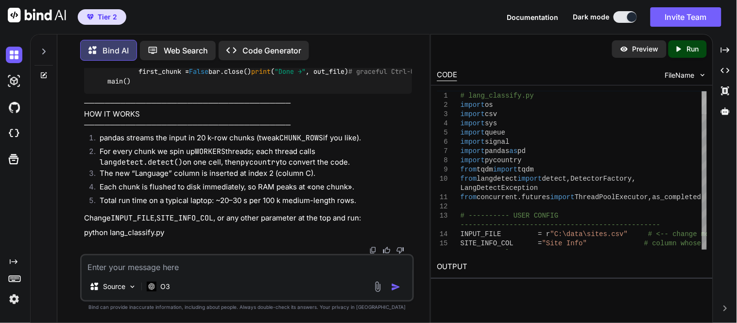
click at [702, 91] on div at bounding box center [704, 102] width 5 height 23
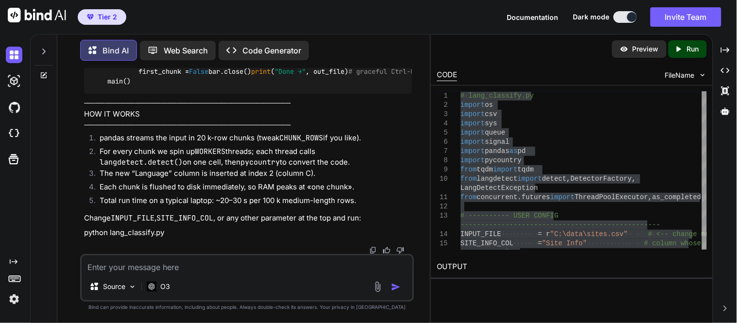
drag, startPoint x: 229, startPoint y: 274, endPoint x: 219, endPoint y: 268, distance: 12.2
click at [219, 268] on div "Source O3" at bounding box center [247, 278] width 334 height 48
click at [219, 268] on textarea at bounding box center [247, 264] width 331 height 17
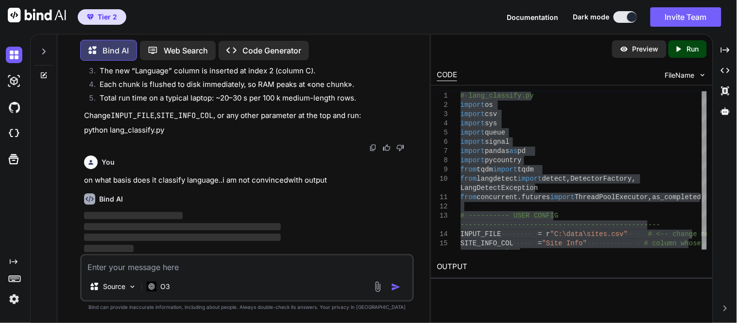
scroll to position [19873, 0]
click at [219, 268] on textarea at bounding box center [247, 264] width 331 height 17
click at [203, 261] on textarea at bounding box center [247, 264] width 331 height 17
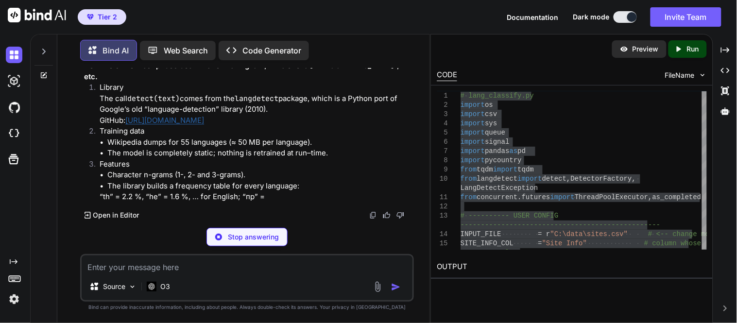
click at [211, 82] on h1 "How the current script decides “this row is English”, “this one is [DEMOGRAPHIC…" at bounding box center [248, 71] width 328 height 22
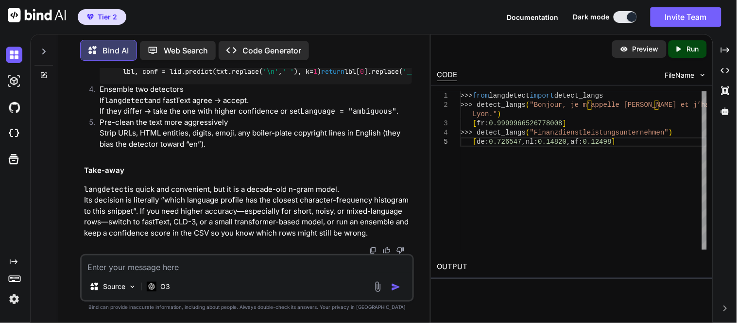
scroll to position [20993, 0]
click at [124, 265] on textarea at bounding box center [247, 264] width 331 height 17
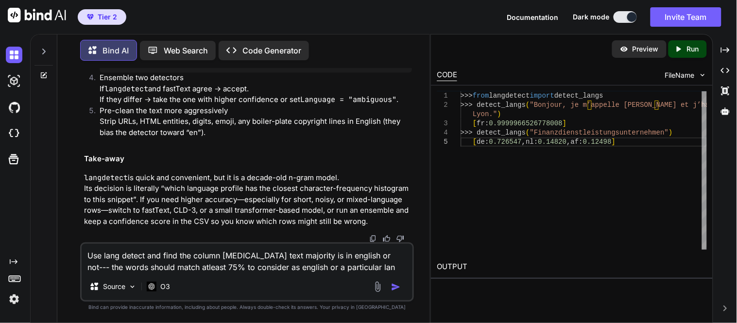
click at [206, 267] on textarea "Use lang detect and find the column [MEDICAL_DATA] text majority is in english …" at bounding box center [247, 258] width 331 height 29
drag, startPoint x: 334, startPoint y: 268, endPoint x: 409, endPoint y: 281, distance: 76.0
click at [409, 281] on div "Use lang detect and find the column [MEDICAL_DATA] text majority is in english …" at bounding box center [247, 272] width 334 height 59
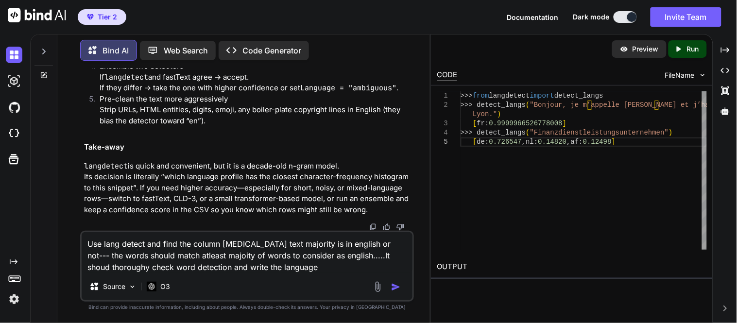
click at [256, 268] on textarea "Use lang detect and find the column [MEDICAL_DATA] text majority is in english …" at bounding box center [247, 252] width 331 height 41
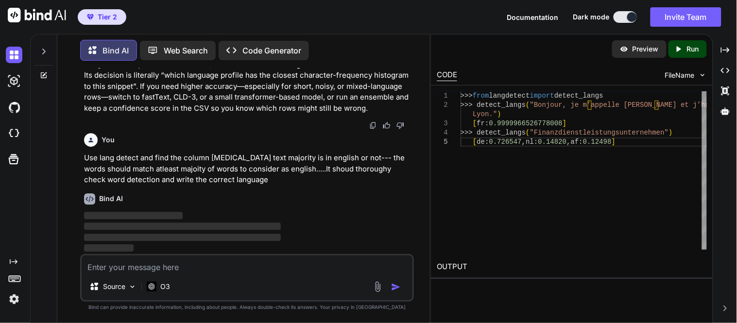
scroll to position [21116, 0]
click at [205, 105] on p "langdetect is quick and convenient, but it is a decade-old n-gram model. Its de…" at bounding box center [248, 86] width 328 height 55
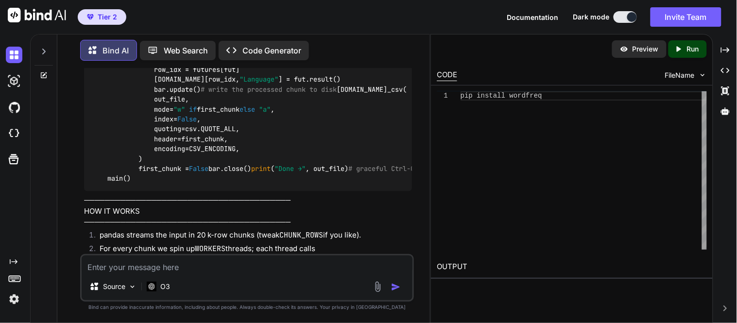
scroll to position [12822, 0]
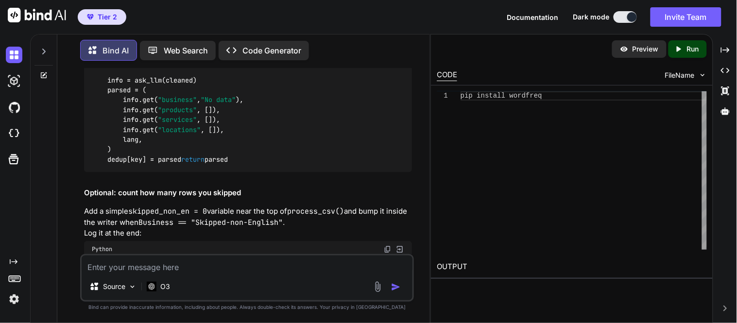
scroll to position [10921, 0]
